Goal: Task Accomplishment & Management: Manage account settings

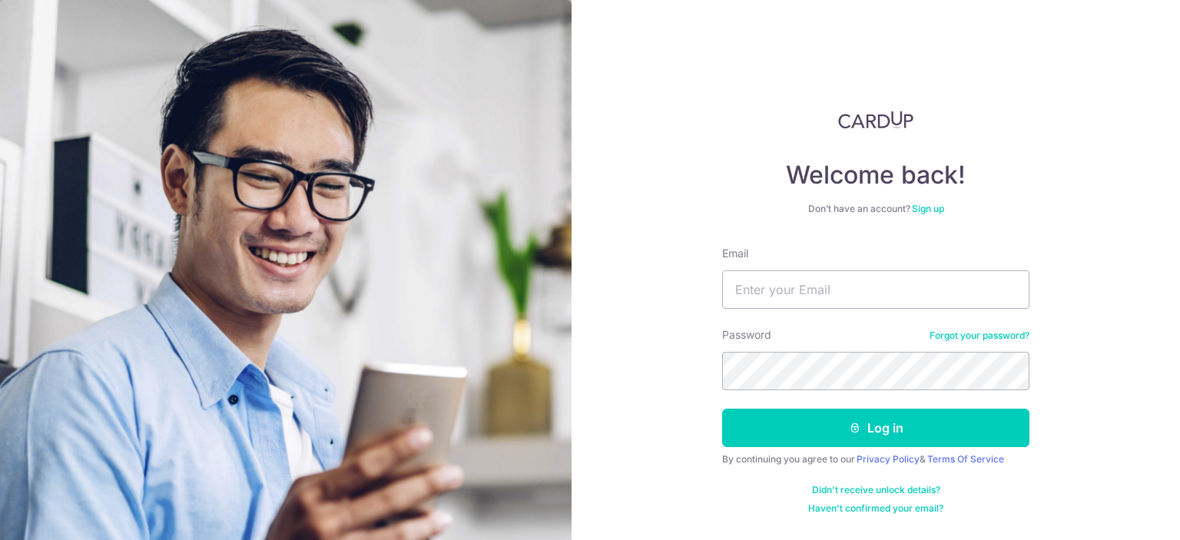
click at [0, 539] on com-1password-button at bounding box center [0, 540] width 0 height 0
type input "[EMAIL_ADDRESS][DOMAIN_NAME]"
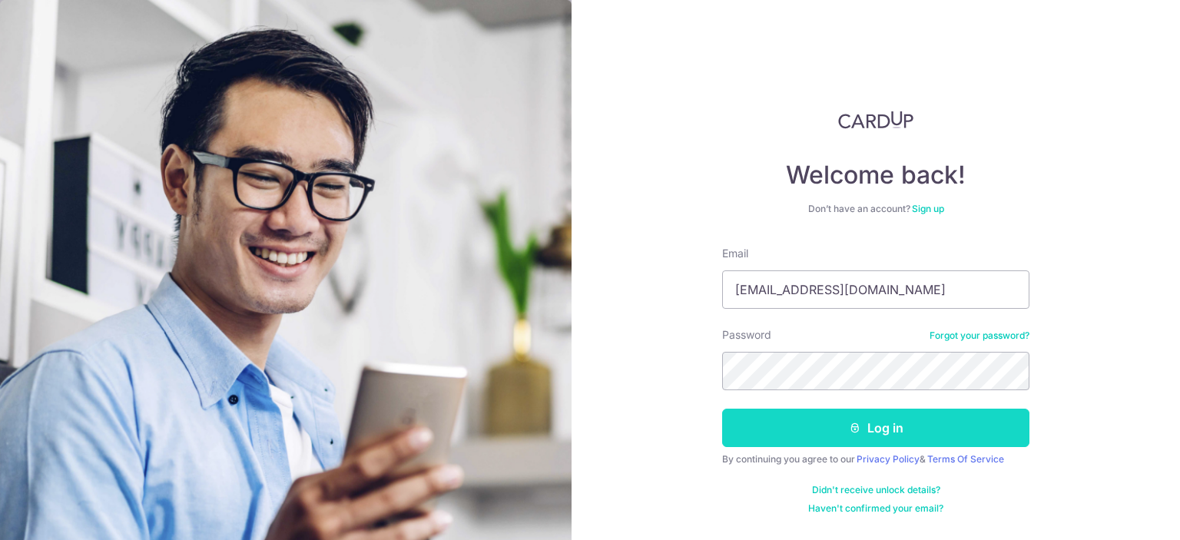
click at [830, 417] on button "Log in" at bounding box center [875, 428] width 307 height 38
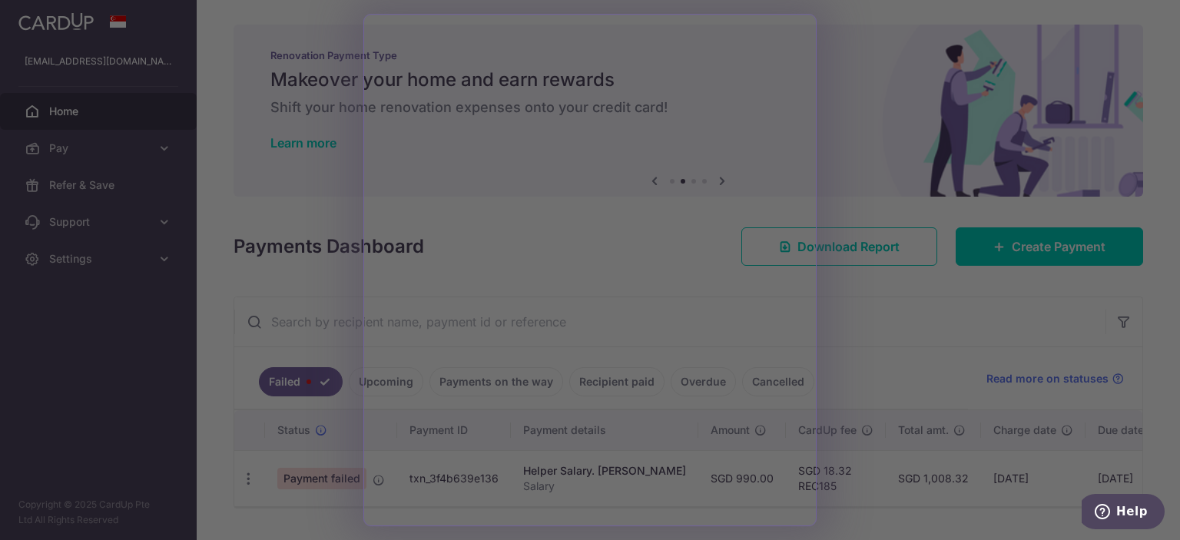
click at [957, 340] on div at bounding box center [596, 273] width 1192 height 546
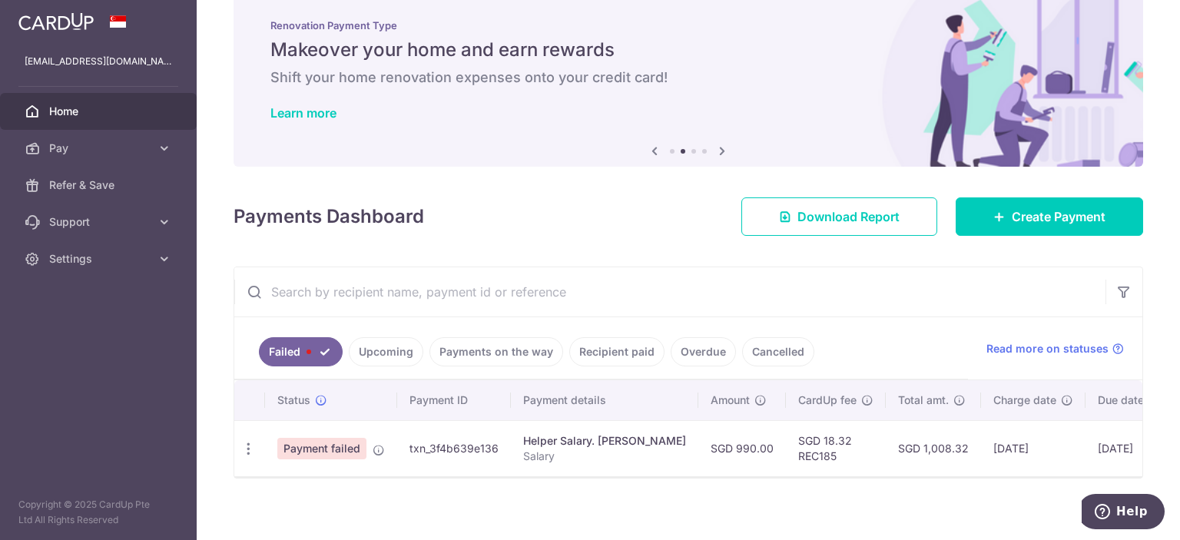
scroll to position [46, 0]
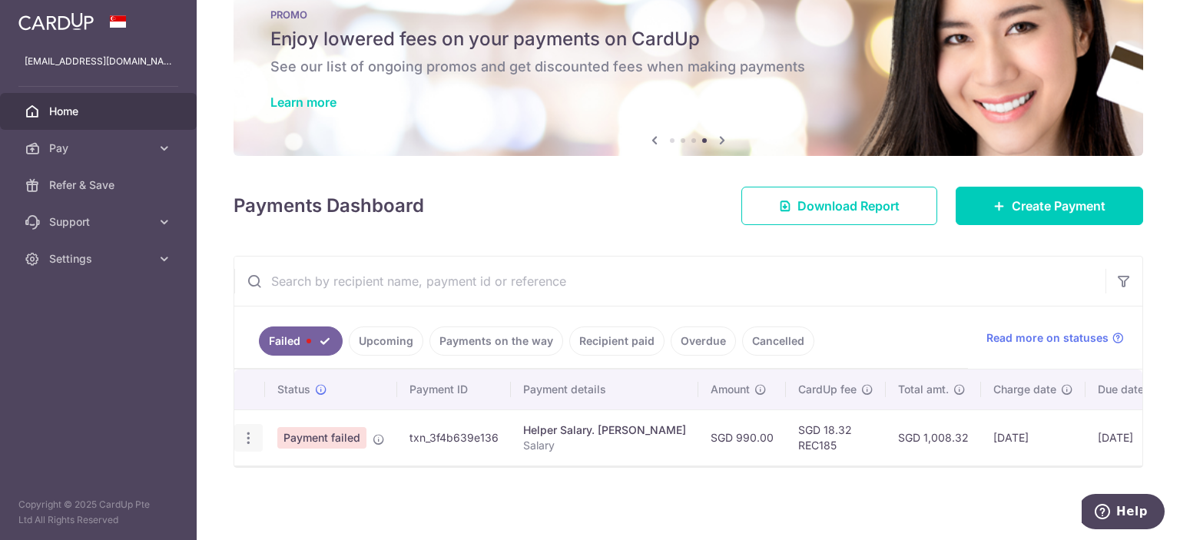
click at [243, 431] on icon "button" at bounding box center [249, 438] width 16 height 16
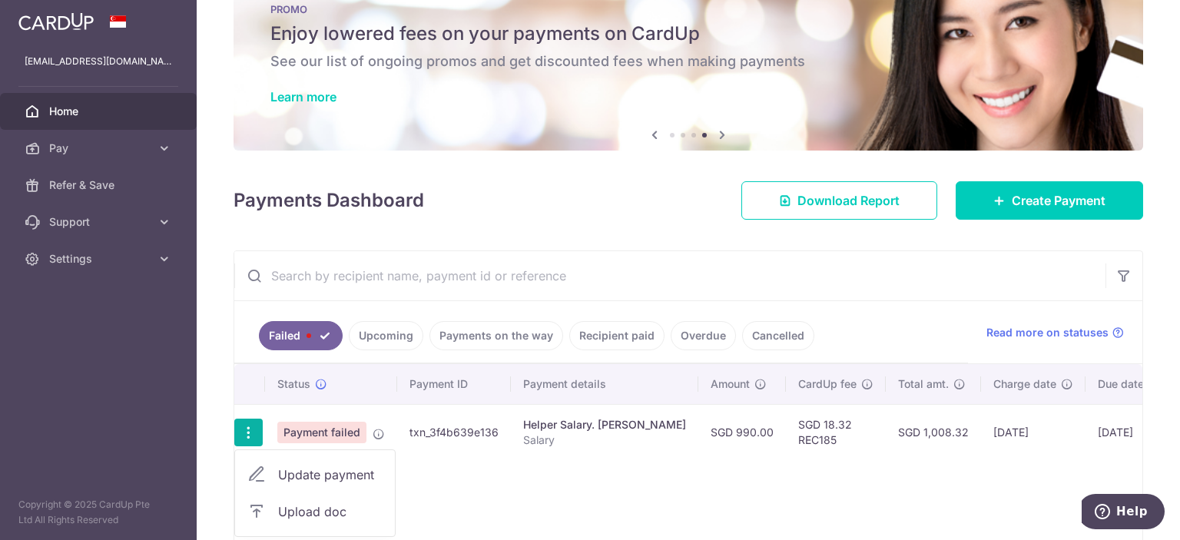
click at [270, 466] on link "Update payment" at bounding box center [315, 474] width 160 height 37
radio input "true"
type input "990.00"
type input "Salary"
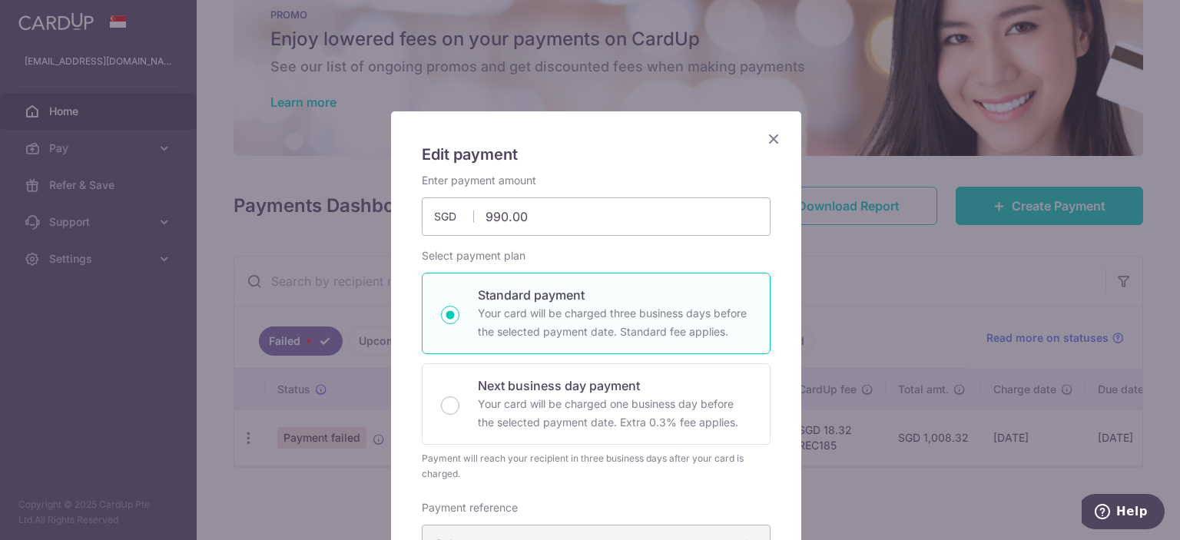
type input "REC185"
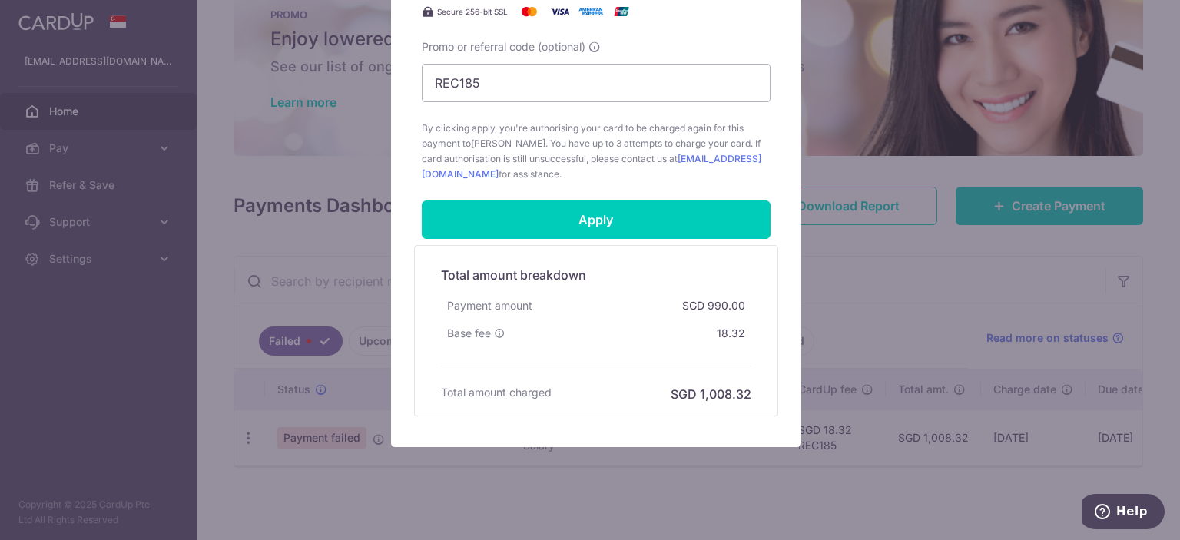
scroll to position [692, 0]
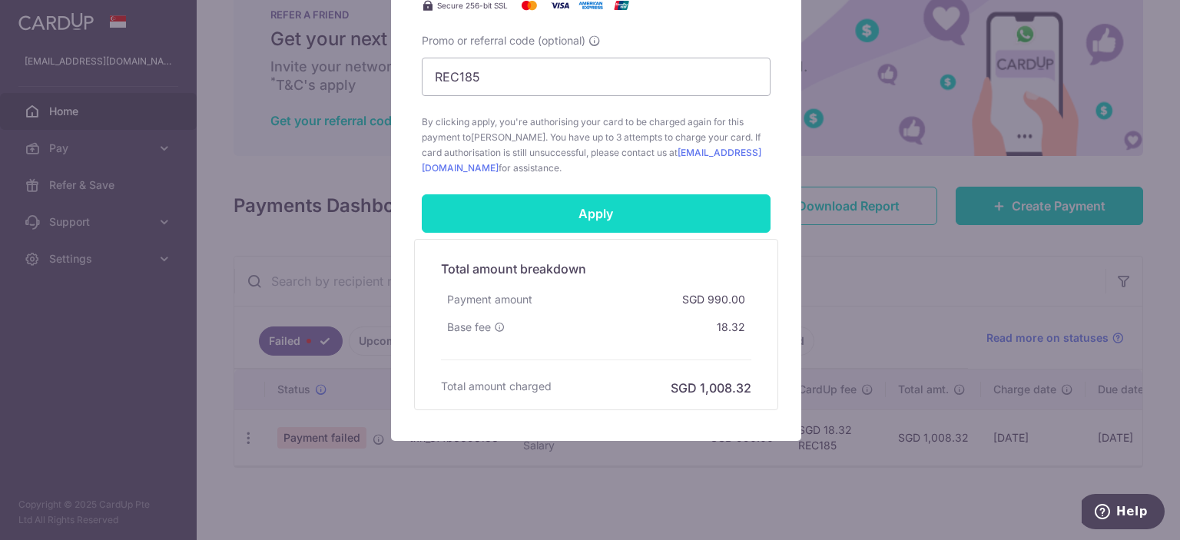
click at [509, 224] on input "Apply" at bounding box center [596, 213] width 349 height 38
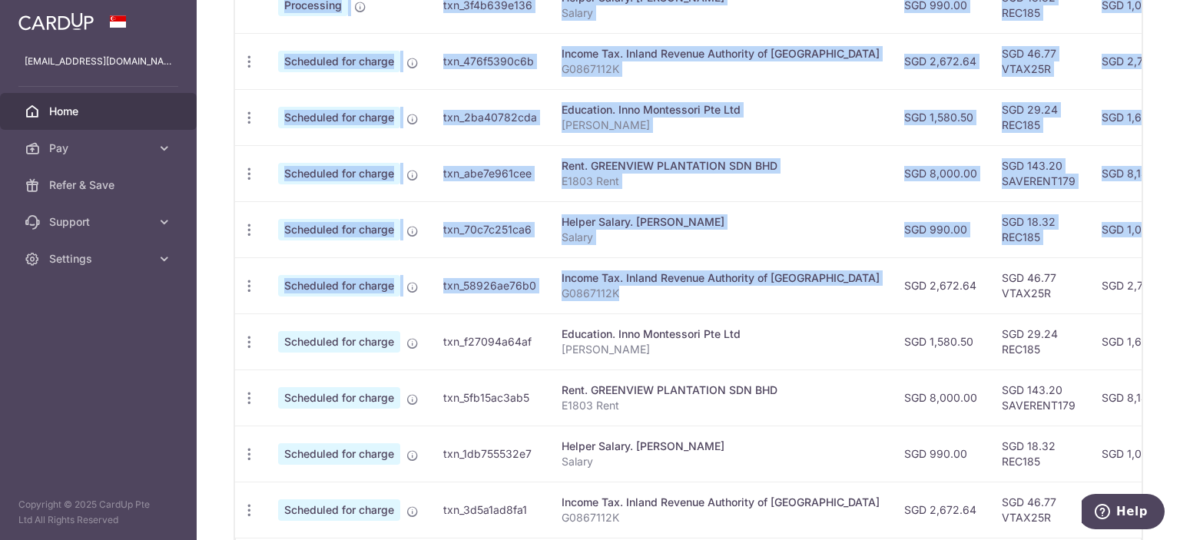
drag, startPoint x: 709, startPoint y: 285, endPoint x: 632, endPoint y: 288, distance: 77.7
click at [400, 286] on tr "Update payment Cancel payment Scheduled for charge txn_58926ae76b0 Income Tax. …" at bounding box center [864, 285] width 1259 height 56
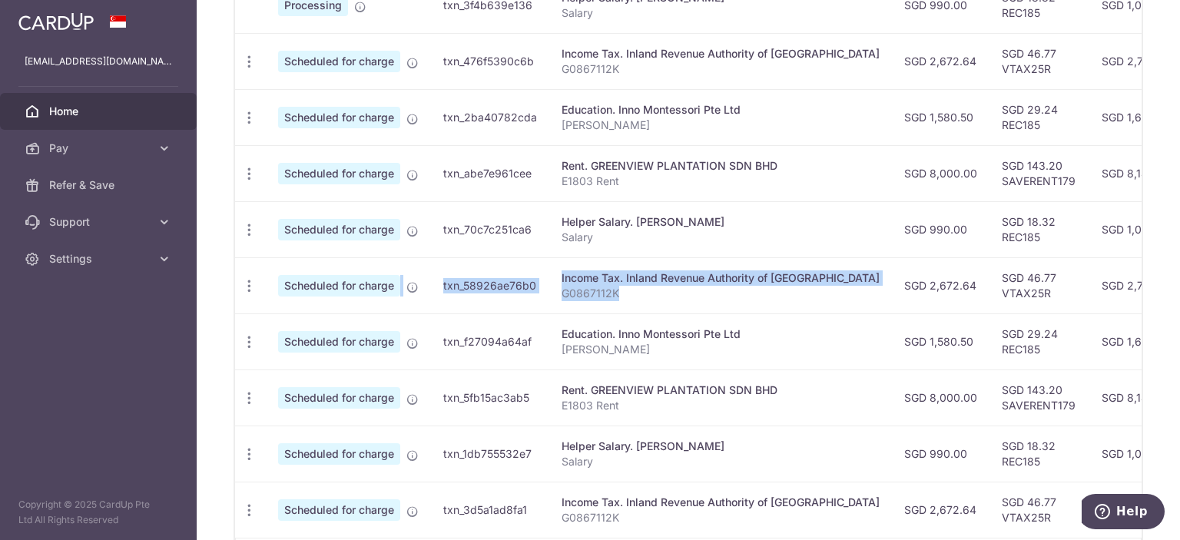
click at [732, 291] on p "G0867112K" at bounding box center [721, 293] width 318 height 15
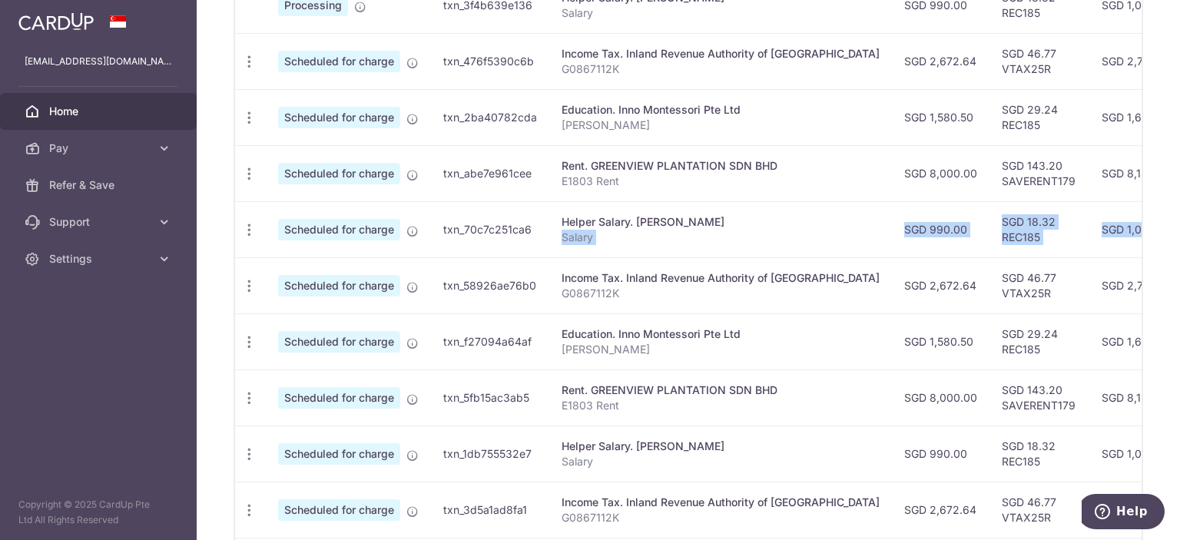
scroll to position [0, 294]
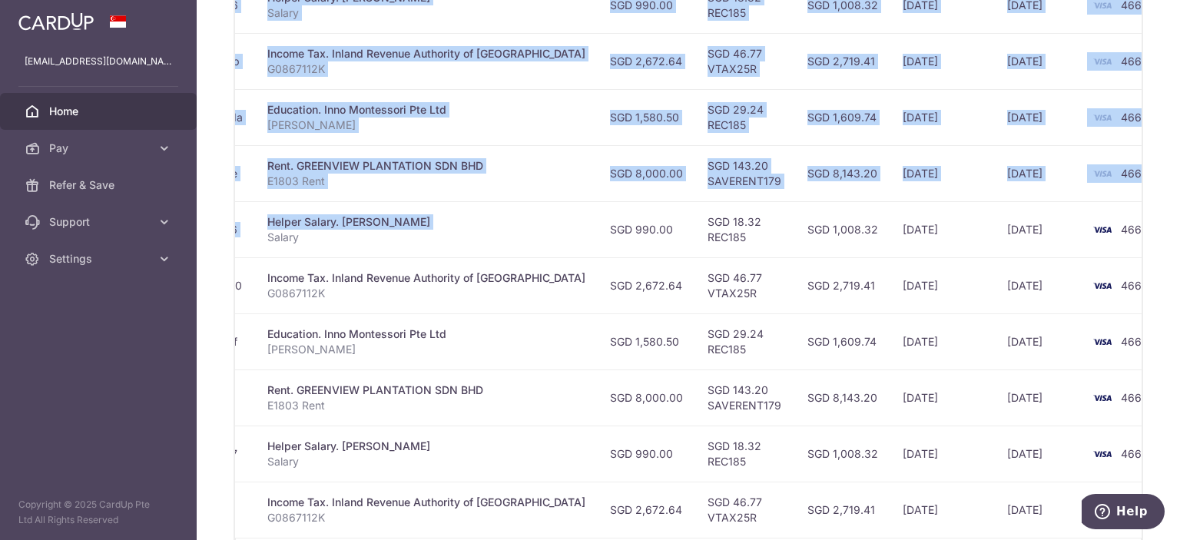
drag, startPoint x: 748, startPoint y: 231, endPoint x: 833, endPoint y: 217, distance: 86.4
click at [1171, 242] on div "× Pause Schedule Pause all future payments in this series Pause just this one p…" at bounding box center [689, 270] width 984 height 540
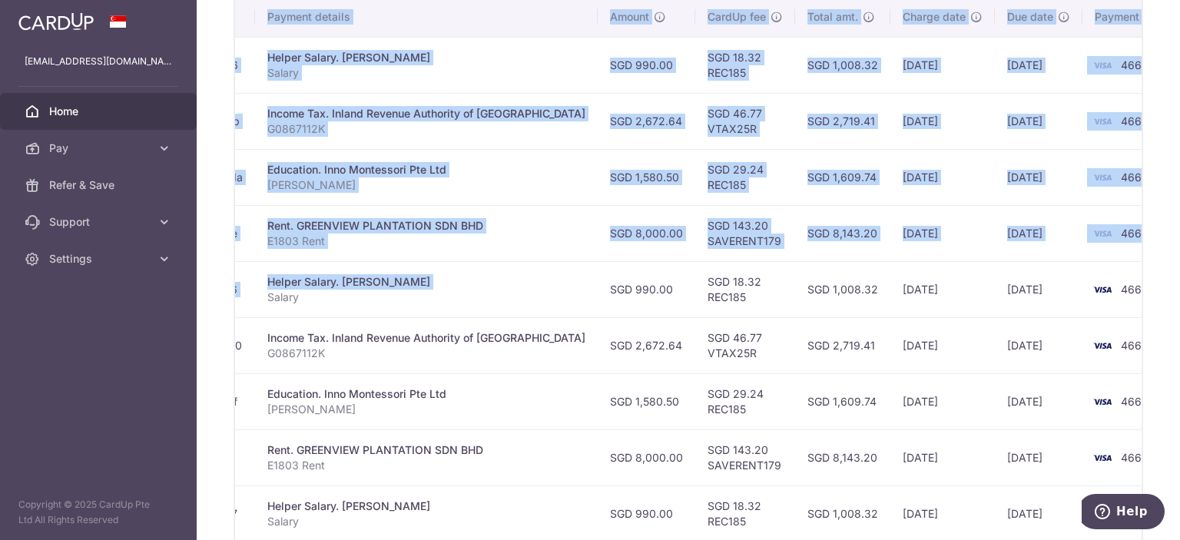
scroll to position [461, 0]
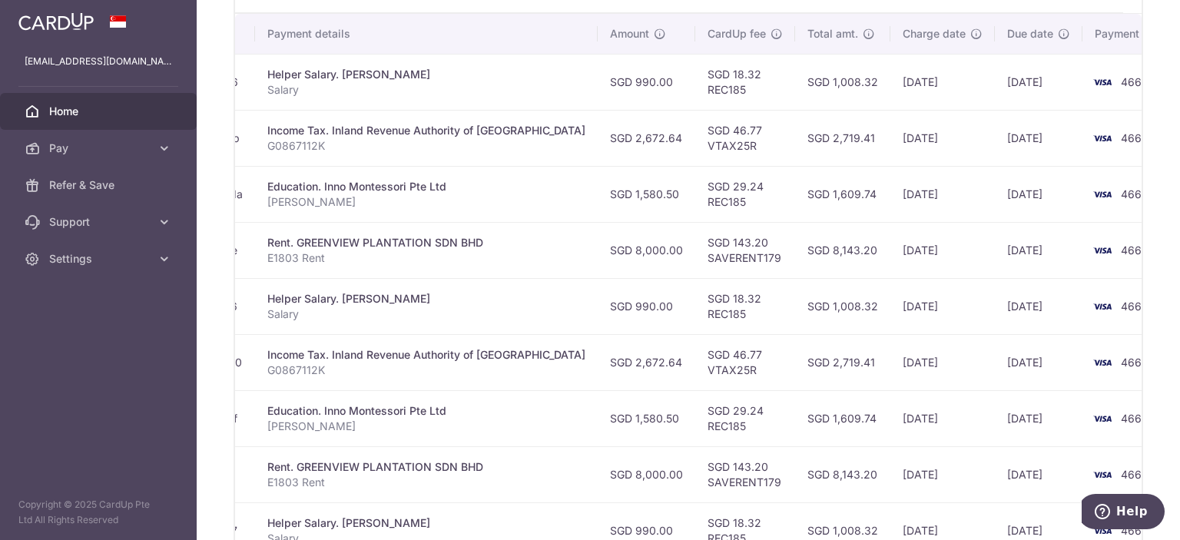
click at [695, 222] on td "SGD 143.20 SAVERENT179" at bounding box center [745, 250] width 100 height 56
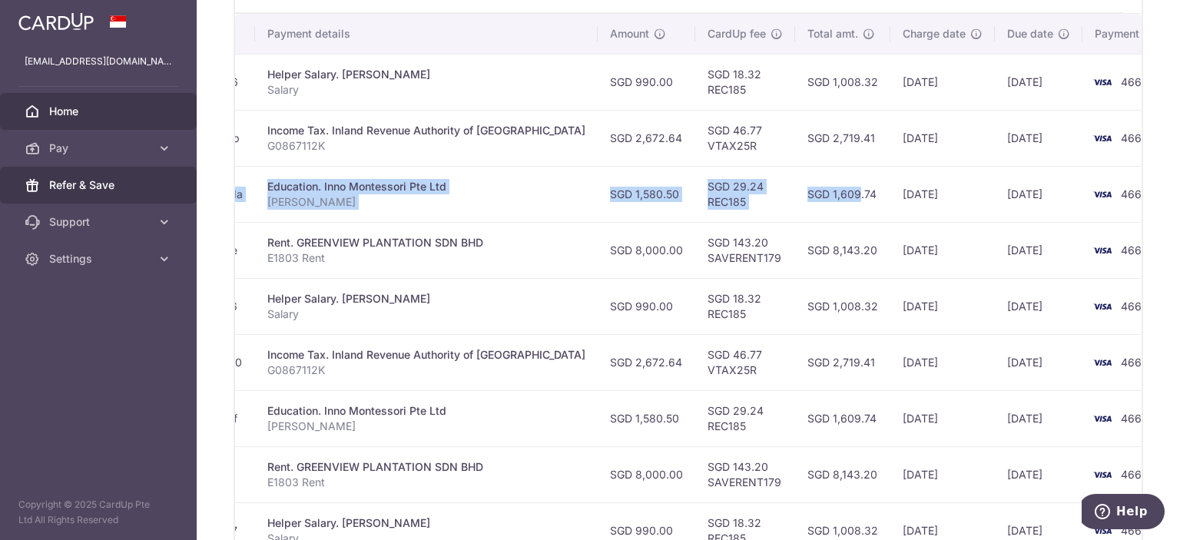
scroll to position [0, 0]
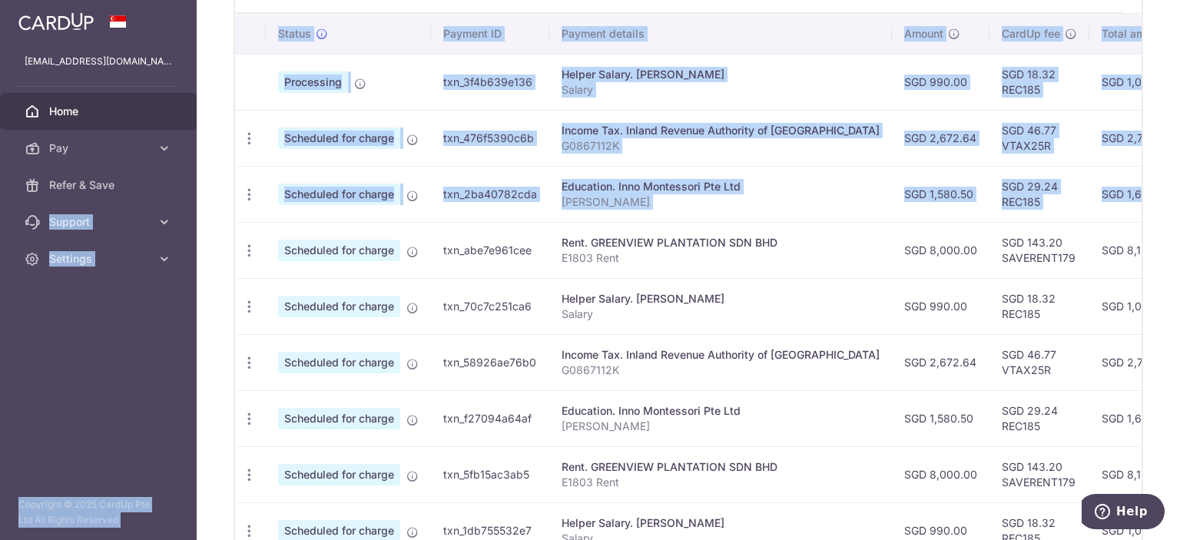
drag, startPoint x: 776, startPoint y: 191, endPoint x: 659, endPoint y: 182, distance: 117.9
click at [191, 193] on main "staffh@gmail.com Home Pay Payments Recipients Cards Refer & Save Support FAQ Co…" at bounding box center [590, 270] width 1180 height 540
click at [673, 182] on div "Education. Inno Montessori Pte Ltd" at bounding box center [721, 186] width 318 height 15
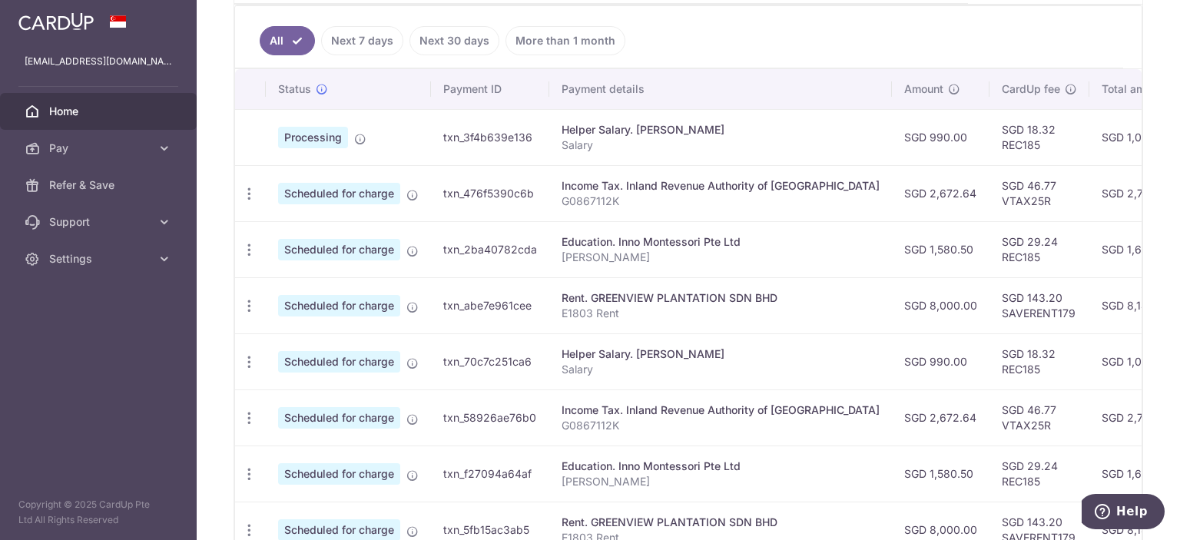
scroll to position [37, 0]
